Goal: Navigation & Orientation: Find specific page/section

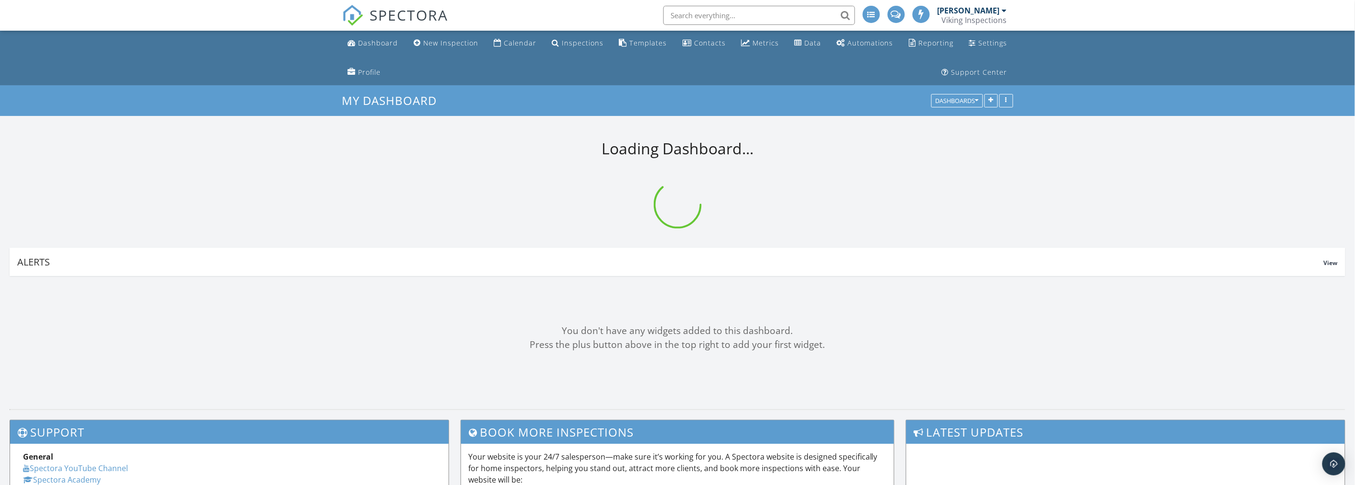
click at [178, 13] on nav "SPECTORA [PERSON_NAME] Viking Inspections Role: Inspector Change Role Dashboard…" at bounding box center [677, 15] width 1355 height 31
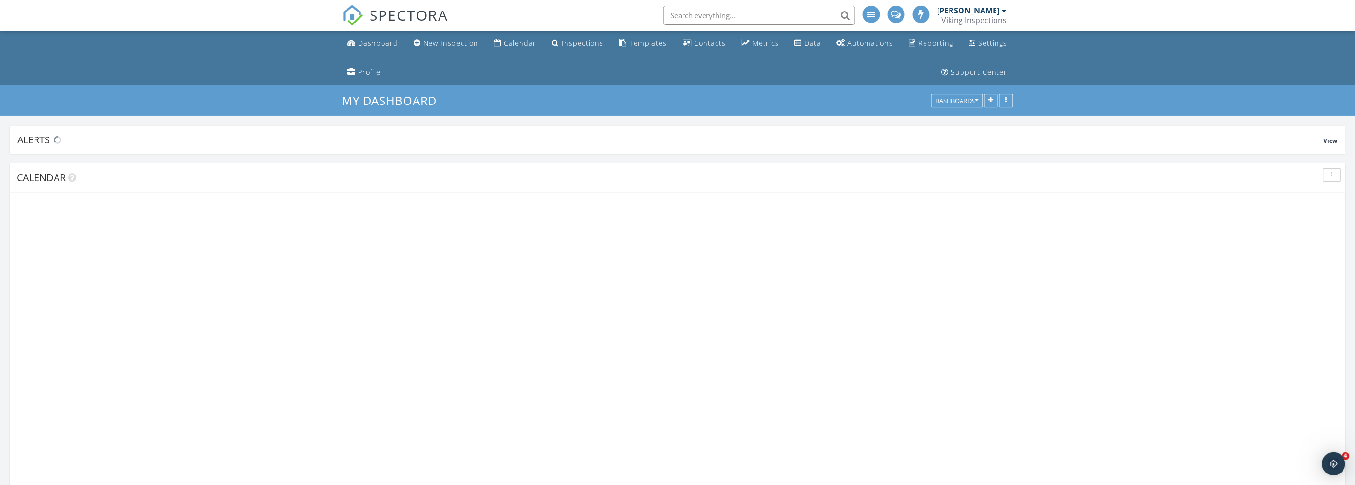
scroll to position [1728, 1372]
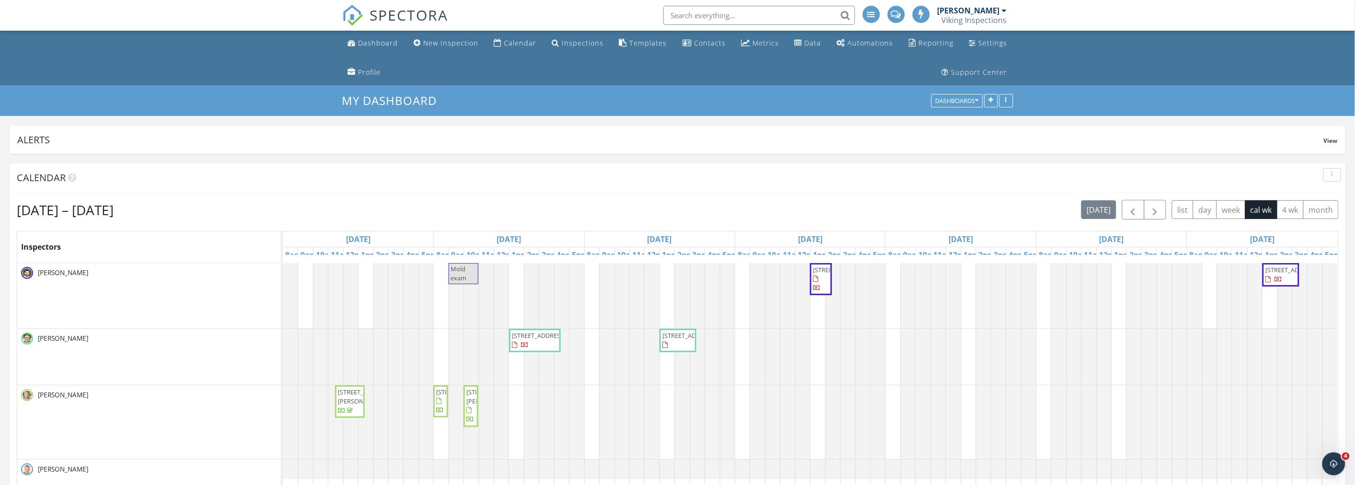
click at [176, 18] on nav "SPECTORA [PERSON_NAME] Viking Inspections Role: Inspector Change Role Dashboard…" at bounding box center [677, 15] width 1355 height 31
click at [175, 15] on nav "SPECTORA [PERSON_NAME] Viking Inspections Role: Inspector Change Role Dashboard…" at bounding box center [677, 15] width 1355 height 31
click at [178, 58] on ul "Dashboard New Inspection Calendar Inspections Templates Contacts Metrics Data A…" at bounding box center [677, 58] width 1355 height 55
click at [173, 55] on ul "Dashboard New Inspection Calendar Inspections Templates Contacts Metrics Data A…" at bounding box center [677, 58] width 1355 height 55
click at [1328, 174] on div "button" at bounding box center [1332, 175] width 9 height 7
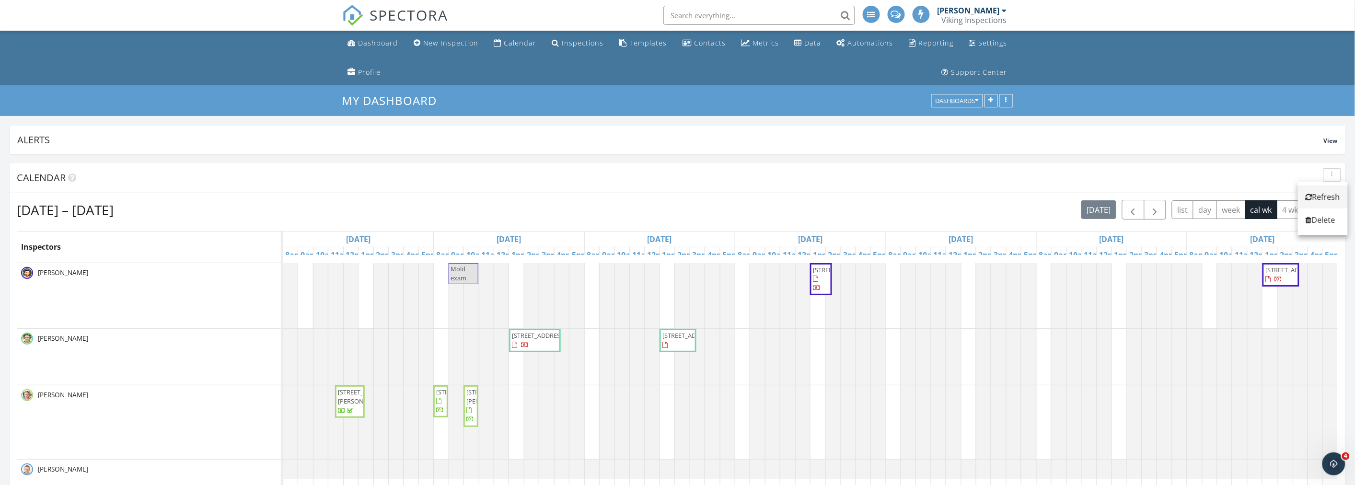
click at [1317, 197] on div "Refresh" at bounding box center [1323, 197] width 35 height 12
click at [684, 207] on div "[DATE] – [DATE] [DATE] list day week cal wk 4 wk month" at bounding box center [678, 210] width 1322 height 20
click at [182, 58] on ul "Dashboard New Inspection Calendar Inspections Templates Contacts Metrics Data A…" at bounding box center [677, 58] width 1355 height 55
click at [191, 58] on ul "Dashboard New Inspection Calendar Inspections Templates Contacts Metrics Data A…" at bounding box center [677, 58] width 1355 height 55
